Goal: Entertainment & Leisure: Consume media (video, audio)

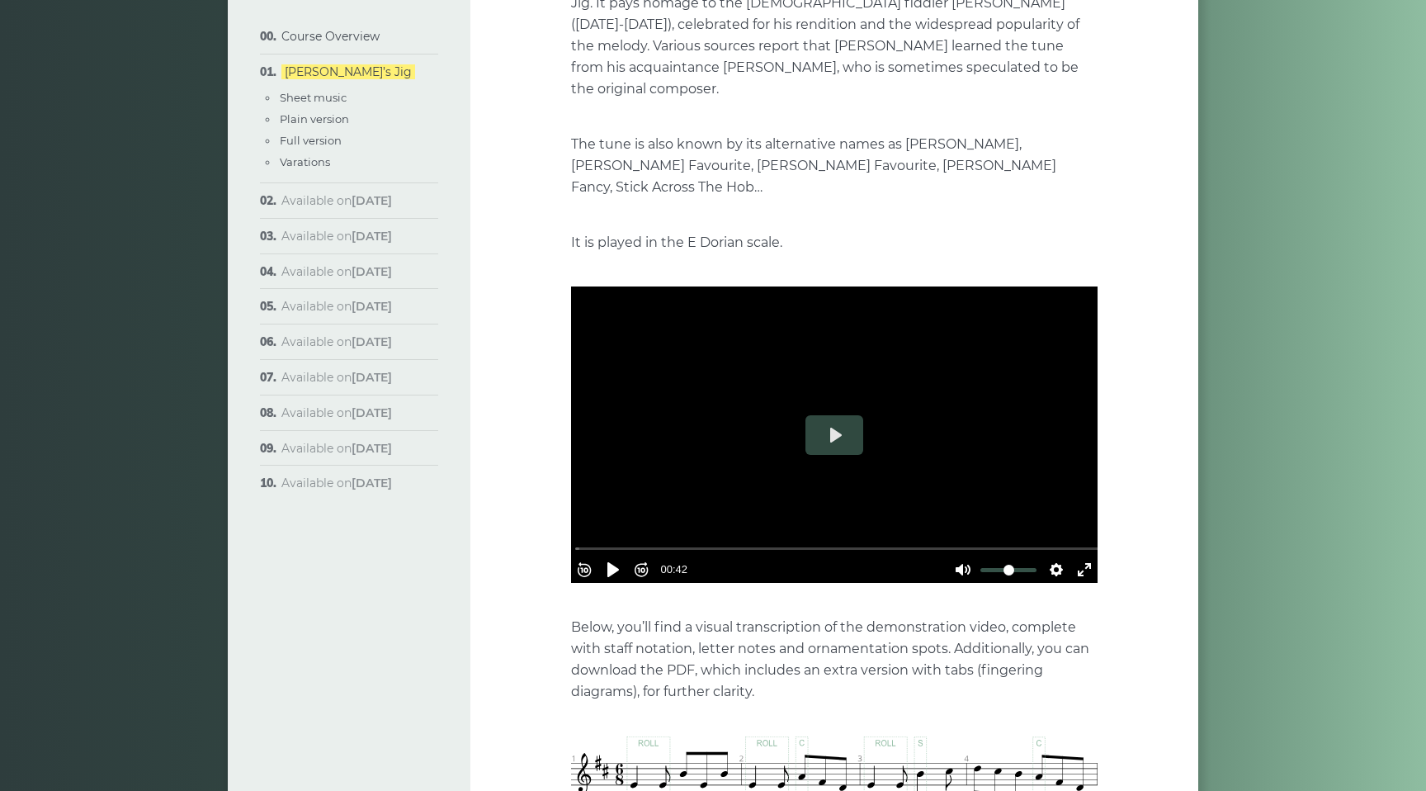
scroll to position [268, 0]
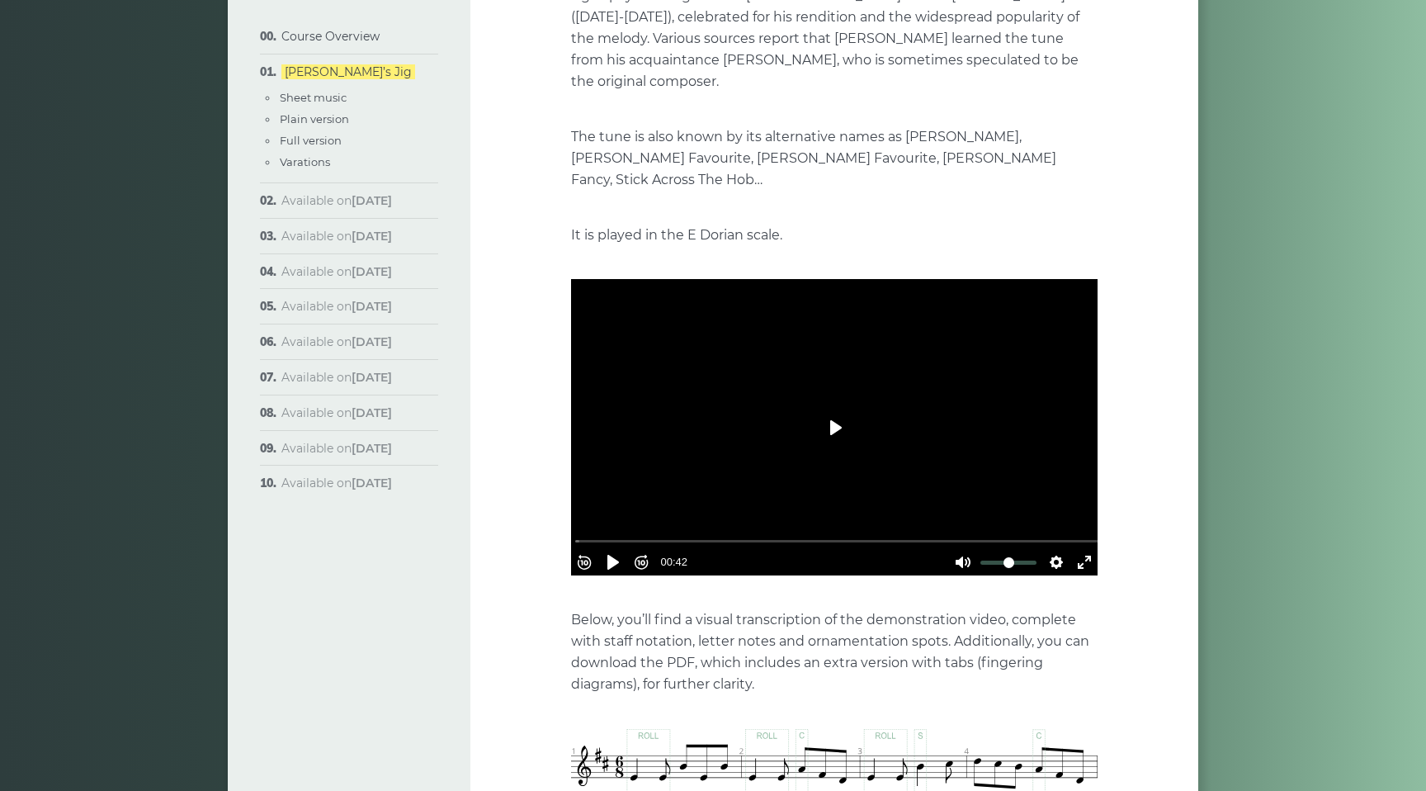
click at [832, 408] on button "Play" at bounding box center [834, 428] width 58 height 40
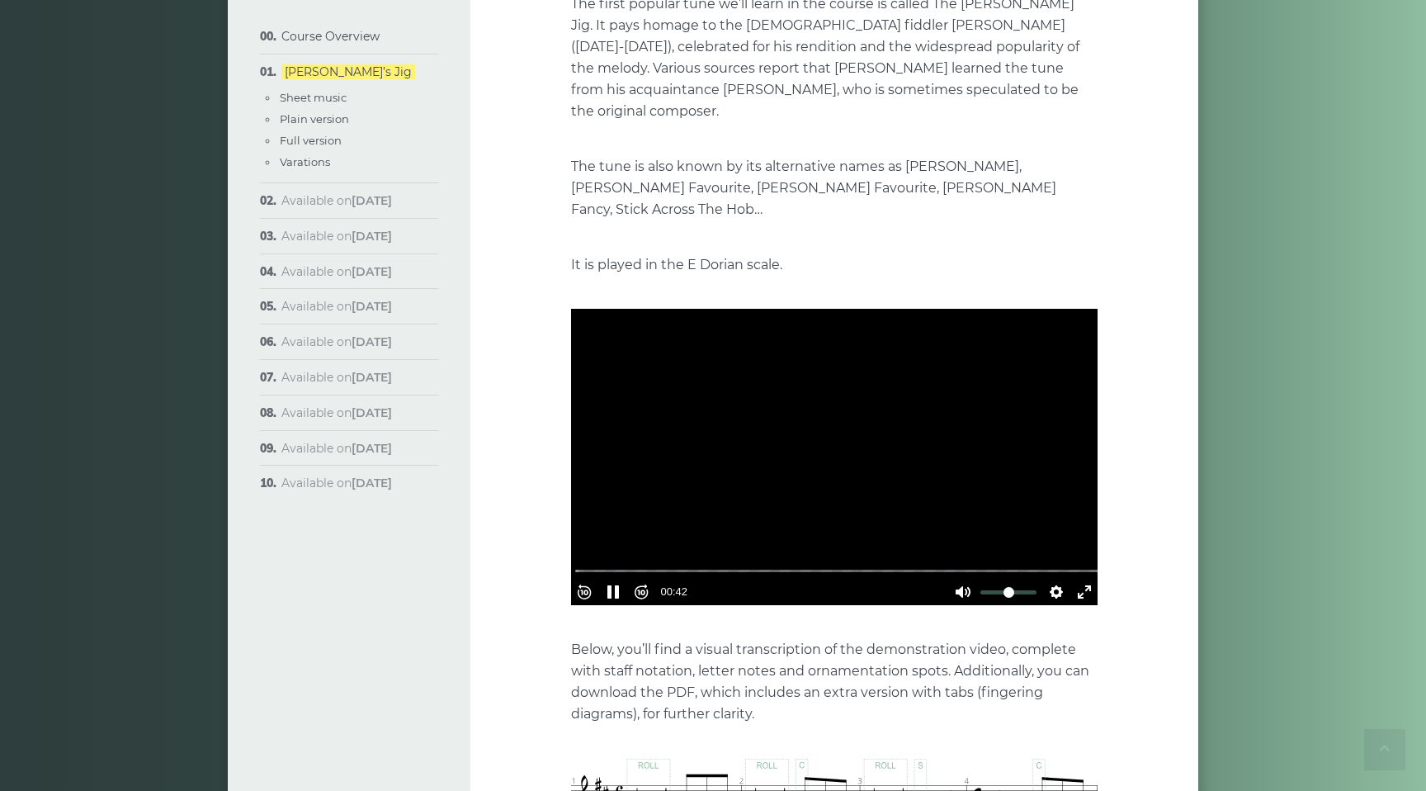
scroll to position [237, 0]
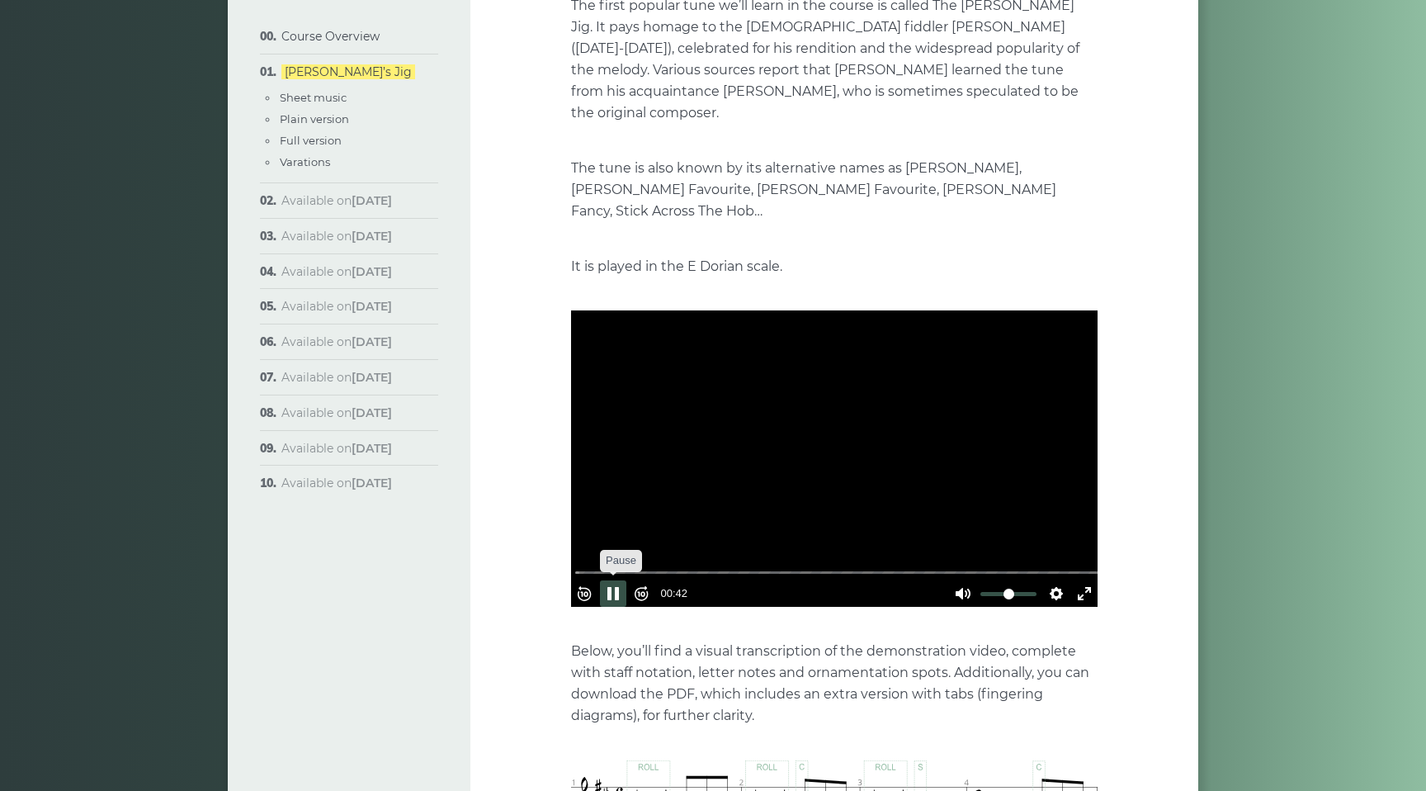
click at [619, 580] on button "Pause Play" at bounding box center [613, 593] width 26 height 26
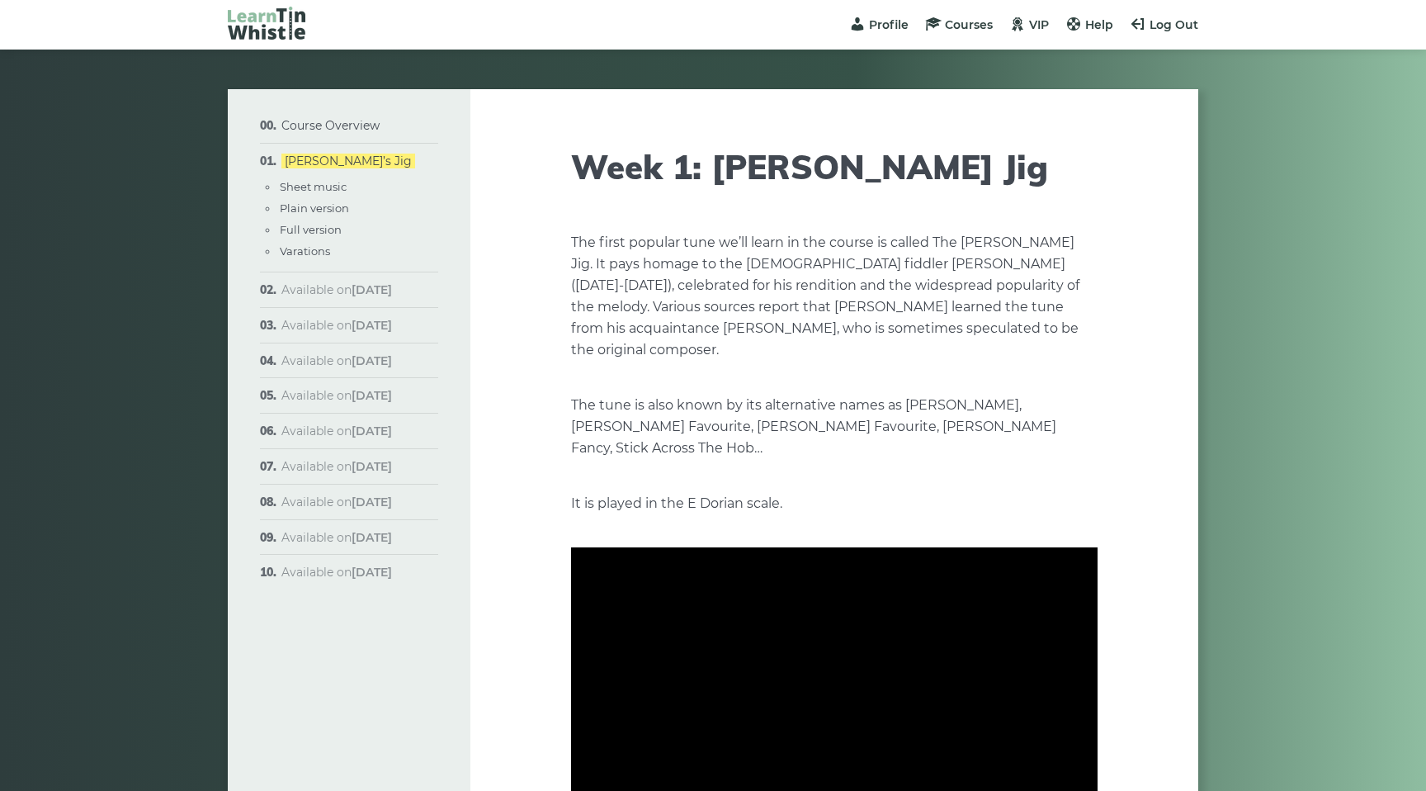
scroll to position [237, 0]
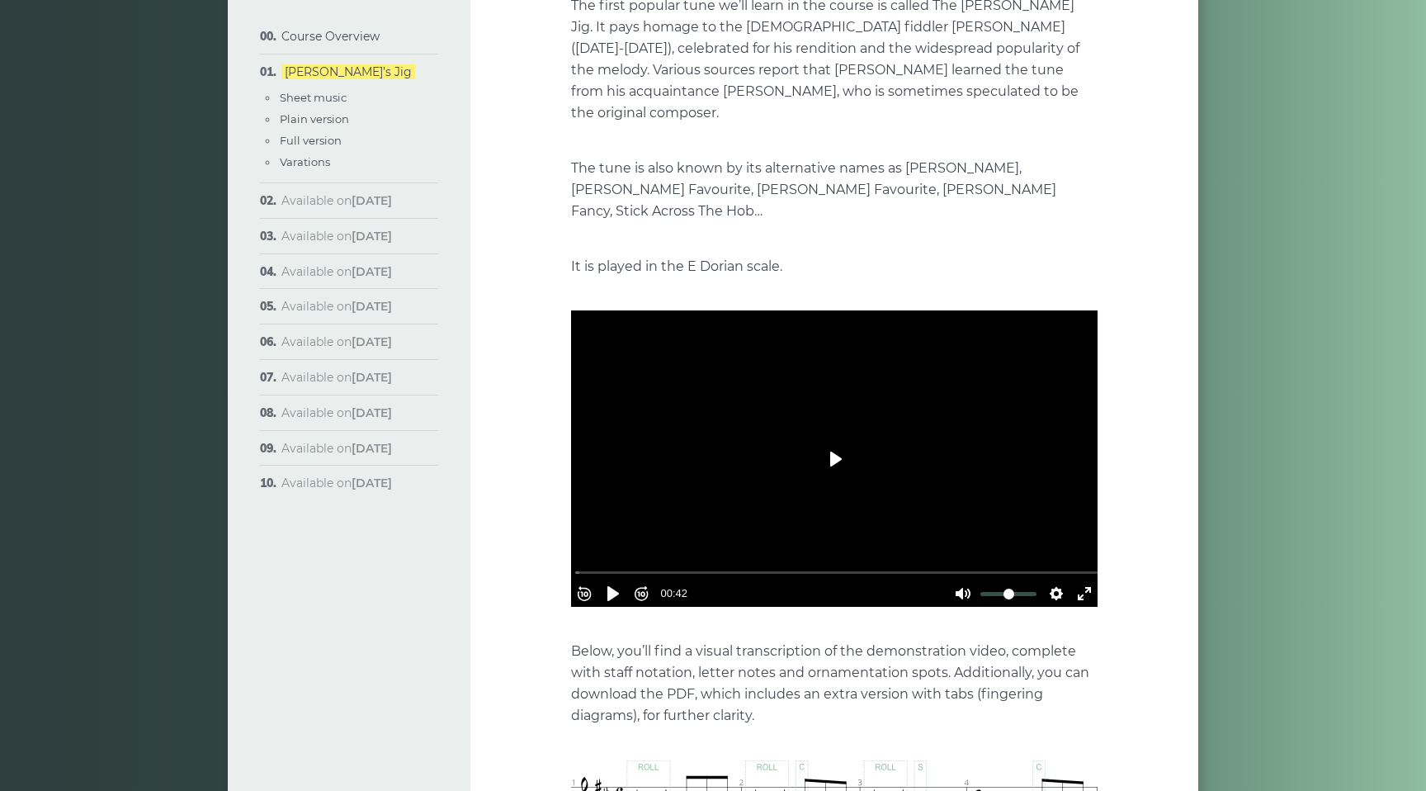
click at [833, 439] on button "Play" at bounding box center [834, 459] width 58 height 40
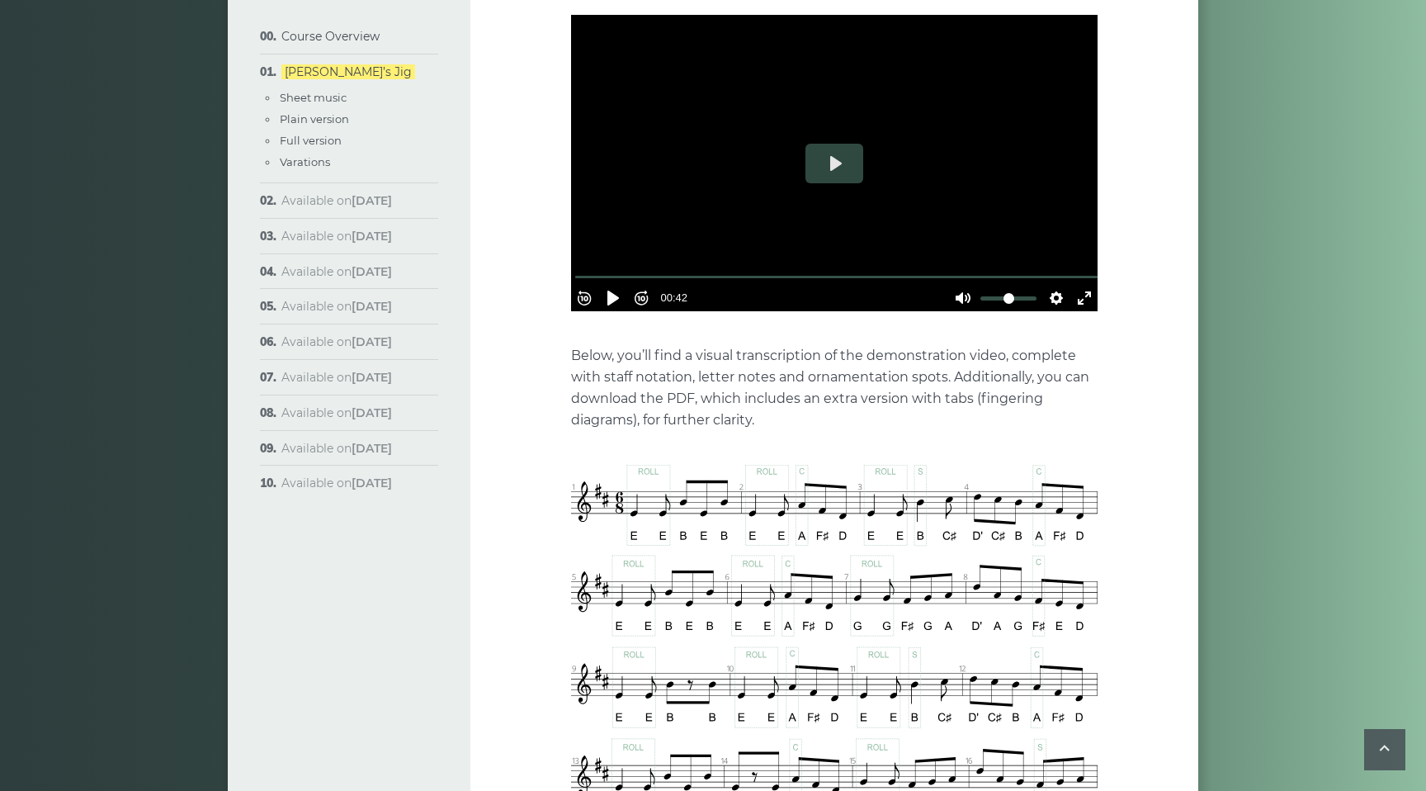
scroll to position [531, 0]
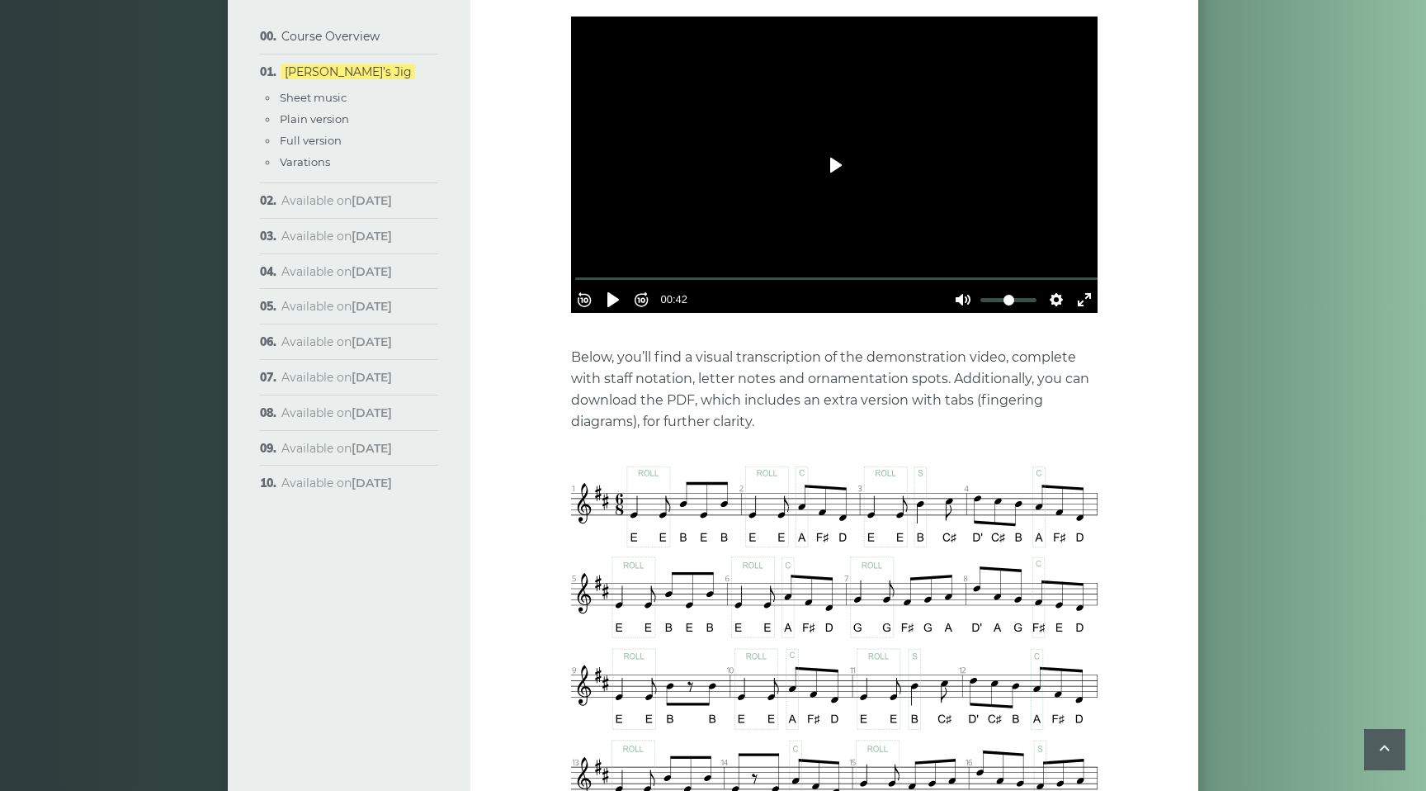
click at [847, 145] on button "Play" at bounding box center [834, 165] width 58 height 40
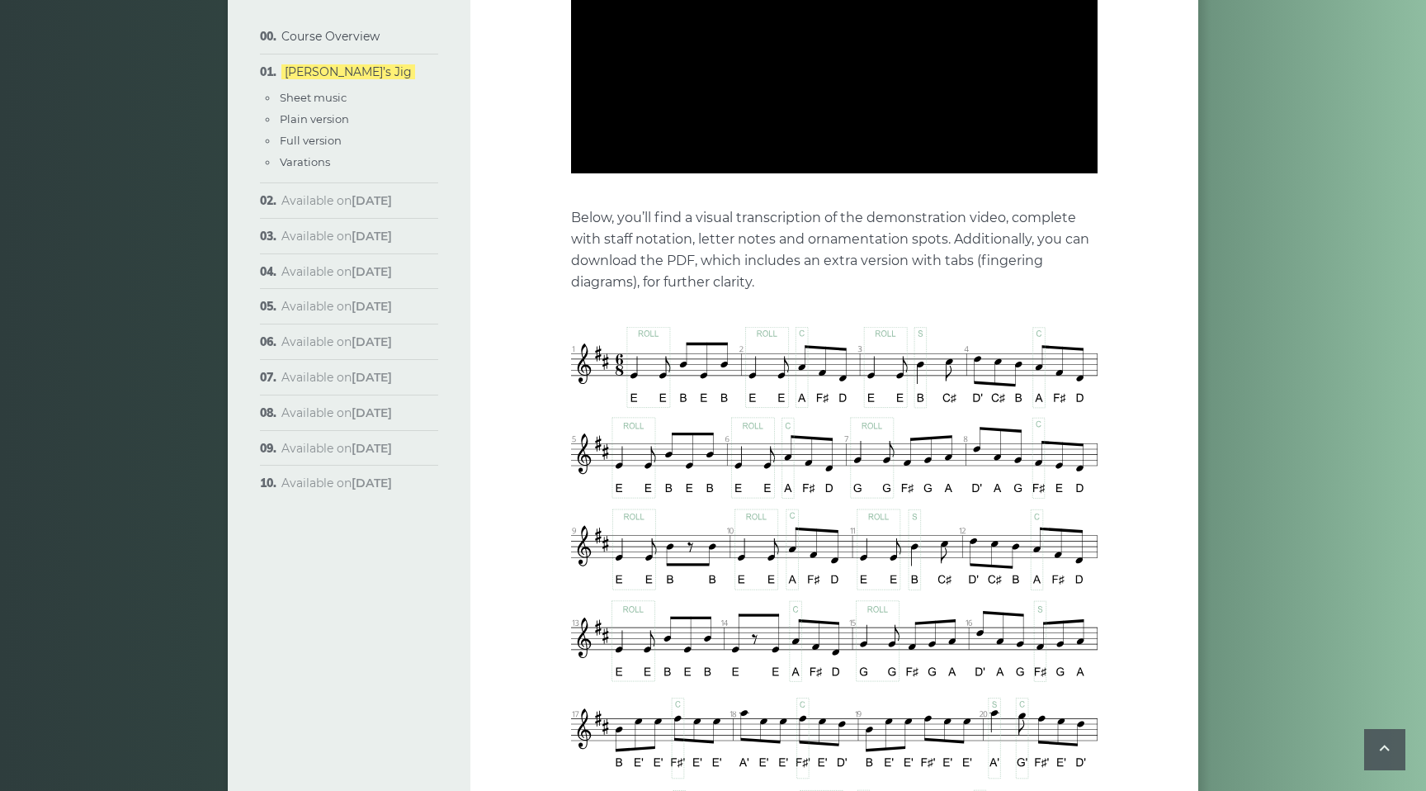
type input "****"
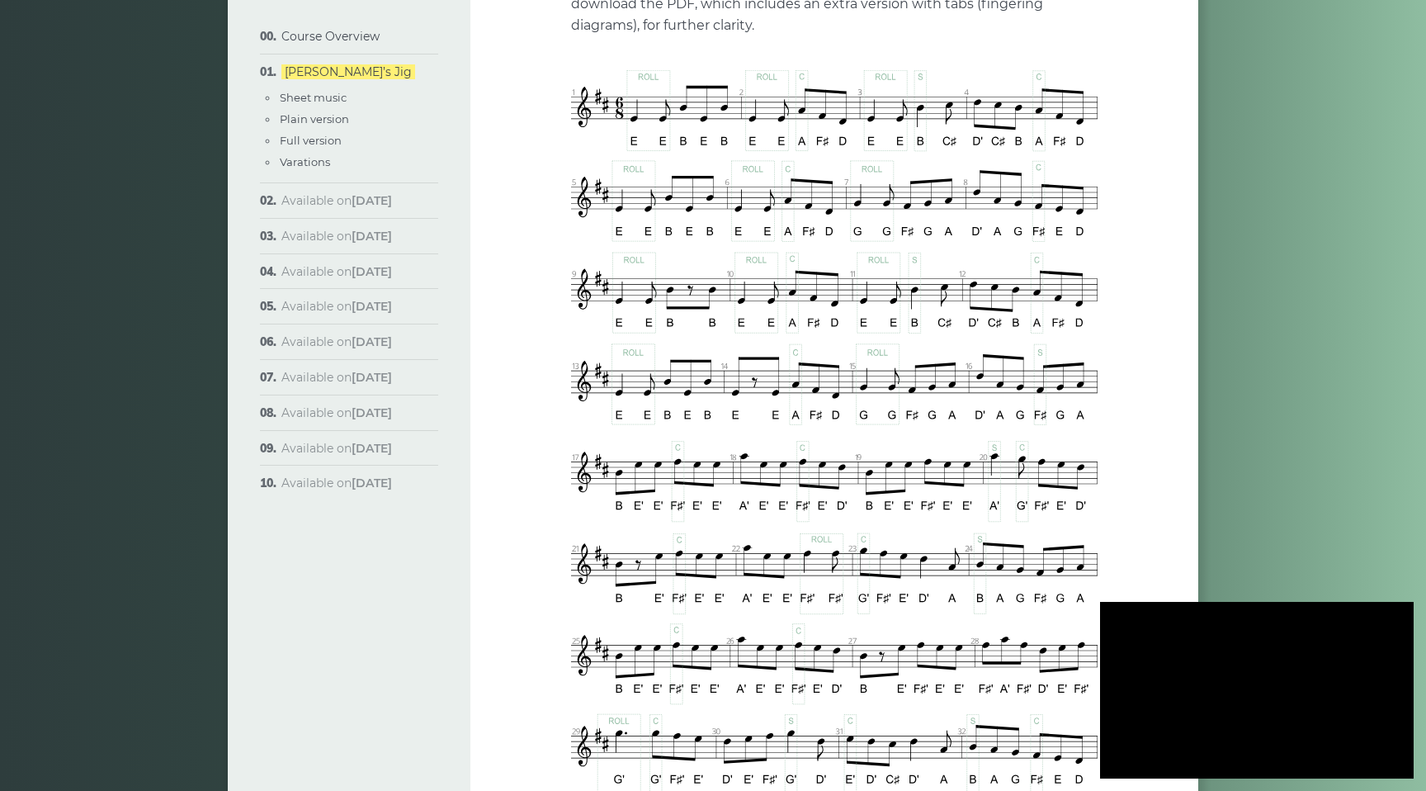
scroll to position [928, 0]
click at [1246, 694] on button "Play" at bounding box center [1257, 690] width 58 height 40
click at [1259, 702] on button "Play" at bounding box center [1257, 690] width 58 height 40
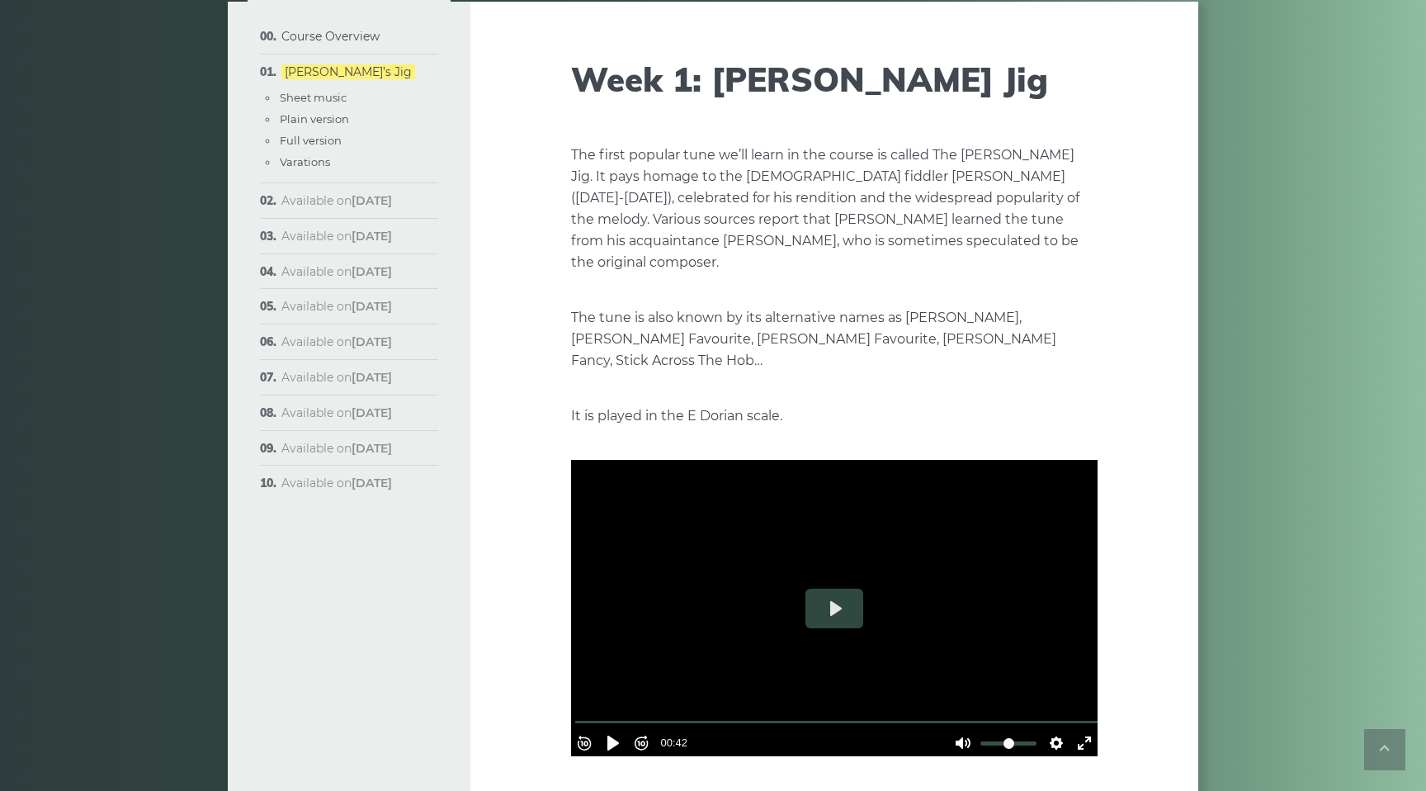
scroll to position [0, 0]
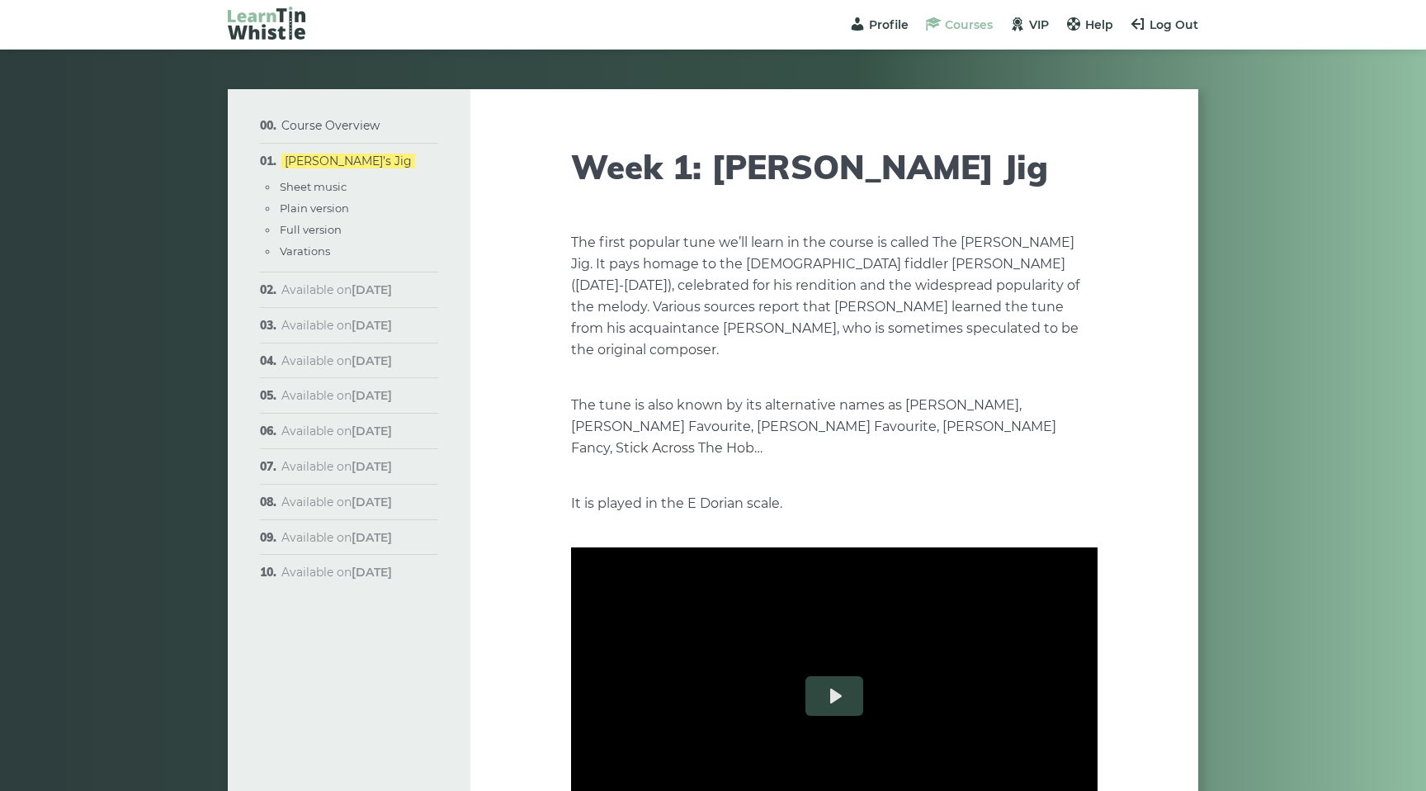
click at [965, 21] on span "Courses" at bounding box center [969, 24] width 48 height 15
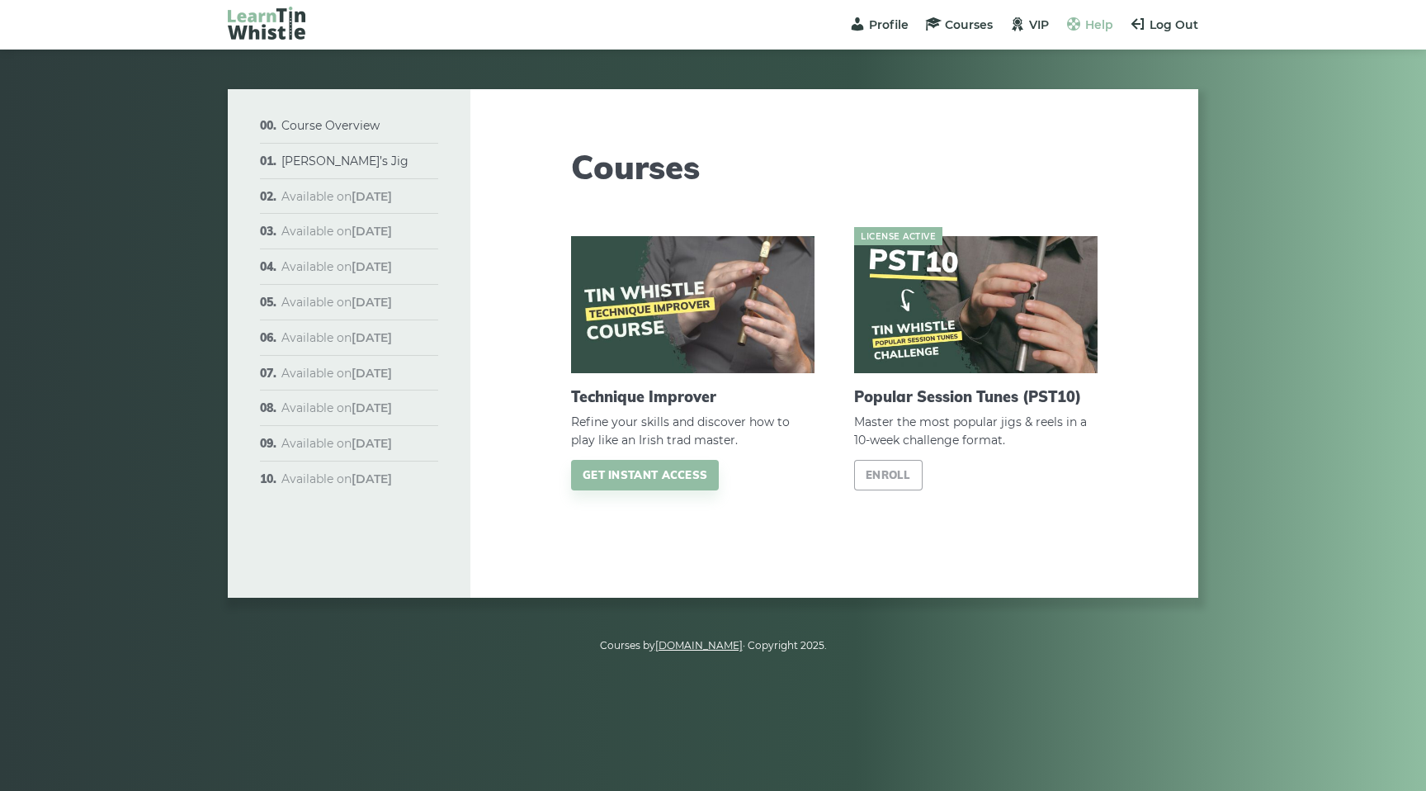
click at [1086, 24] on span "Help" at bounding box center [1099, 24] width 28 height 15
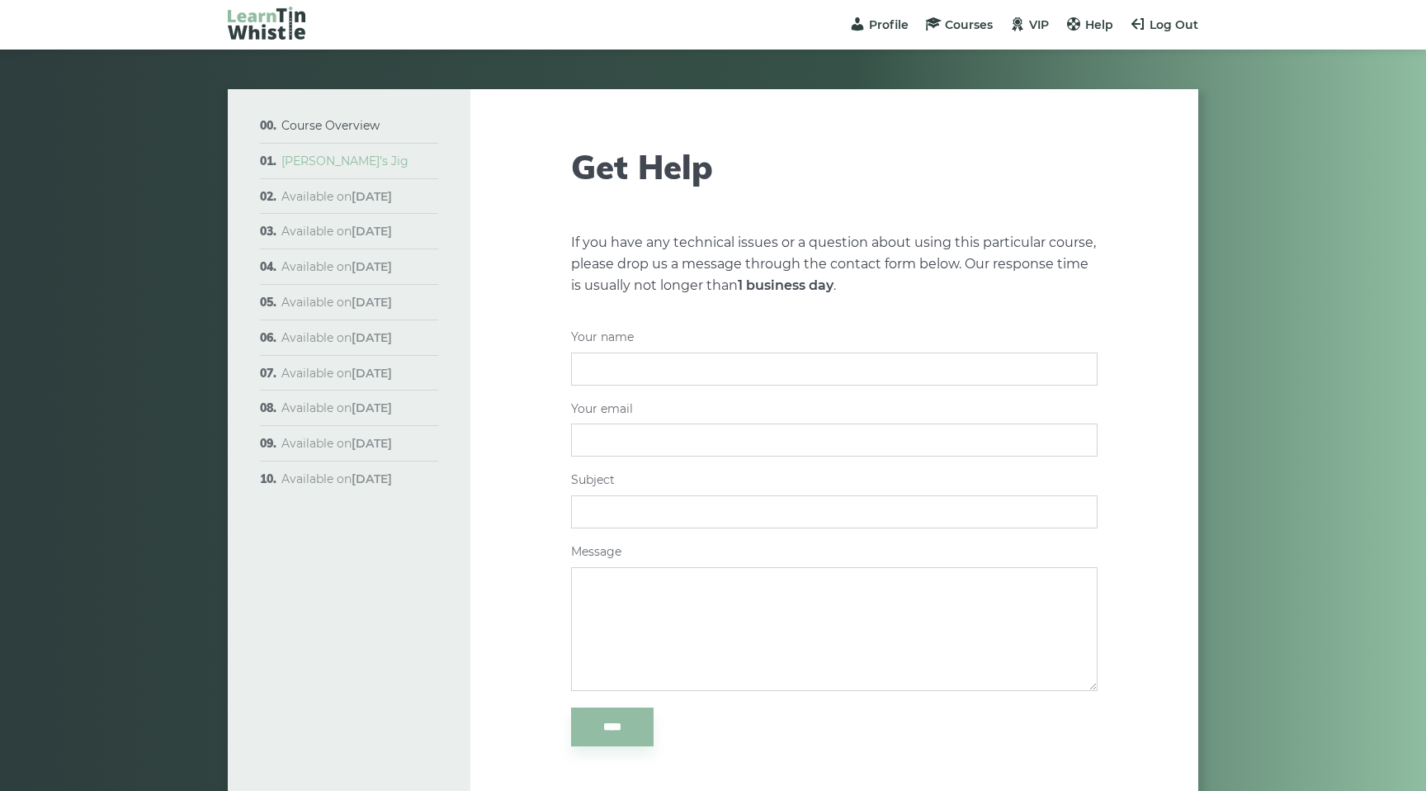
click at [309, 160] on link "[PERSON_NAME]’s Jig" at bounding box center [344, 160] width 127 height 15
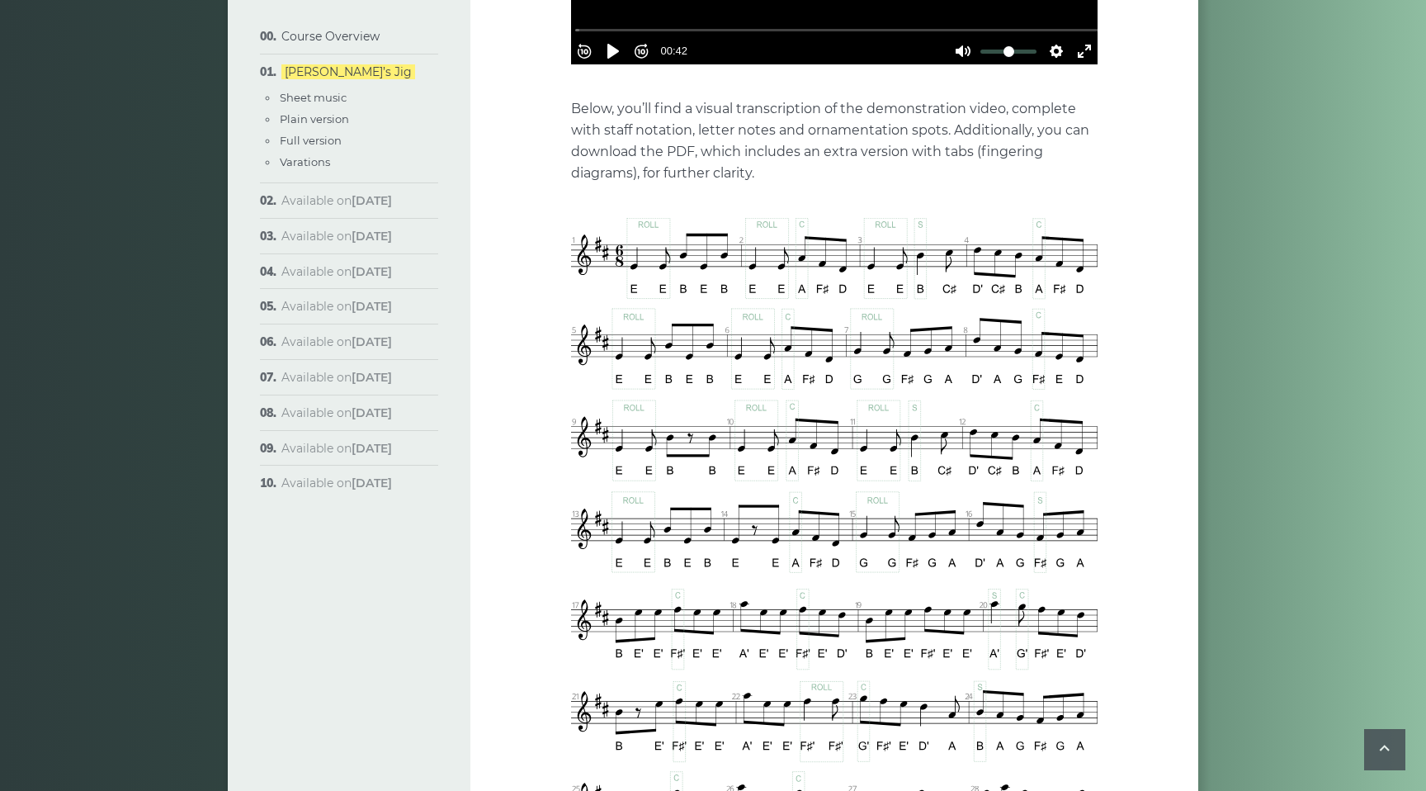
scroll to position [776, 0]
